Goal: Information Seeking & Learning: Learn about a topic

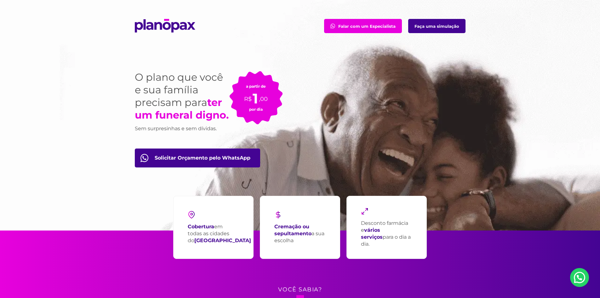
click at [431, 20] on link "Faça uma simulação" at bounding box center [436, 26] width 57 height 14
click at [333, 27] on img "Falar com um Especialista" at bounding box center [332, 26] width 5 height 5
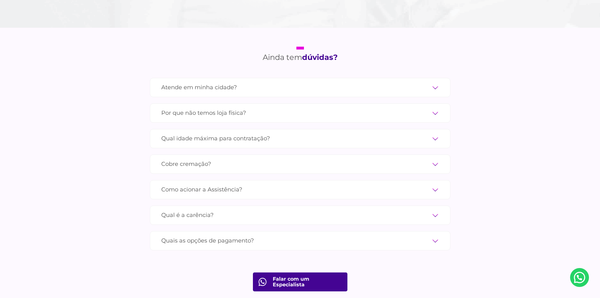
scroll to position [2222, 0]
